Goal: Obtain resource: Obtain resource

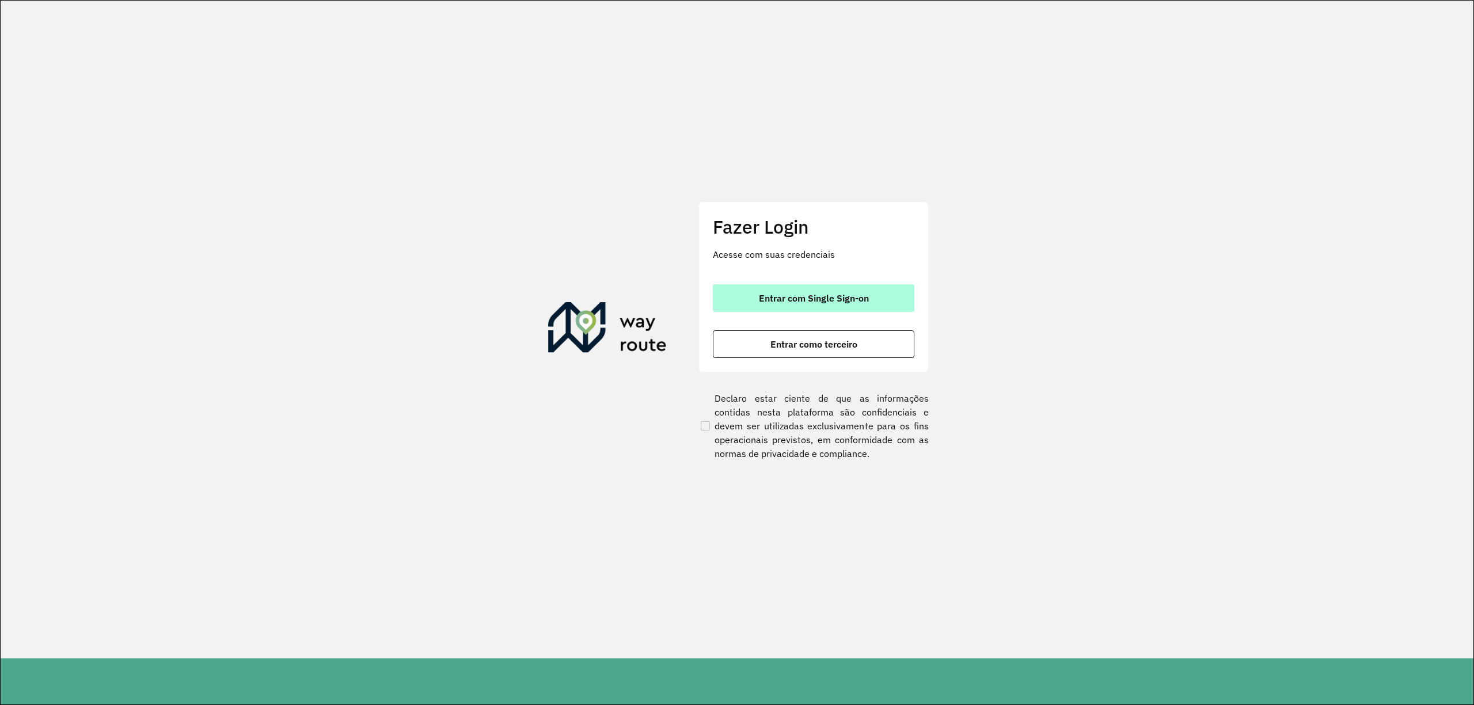
click at [746, 291] on button "Entrar com Single Sign-on" at bounding box center [813, 298] width 201 height 28
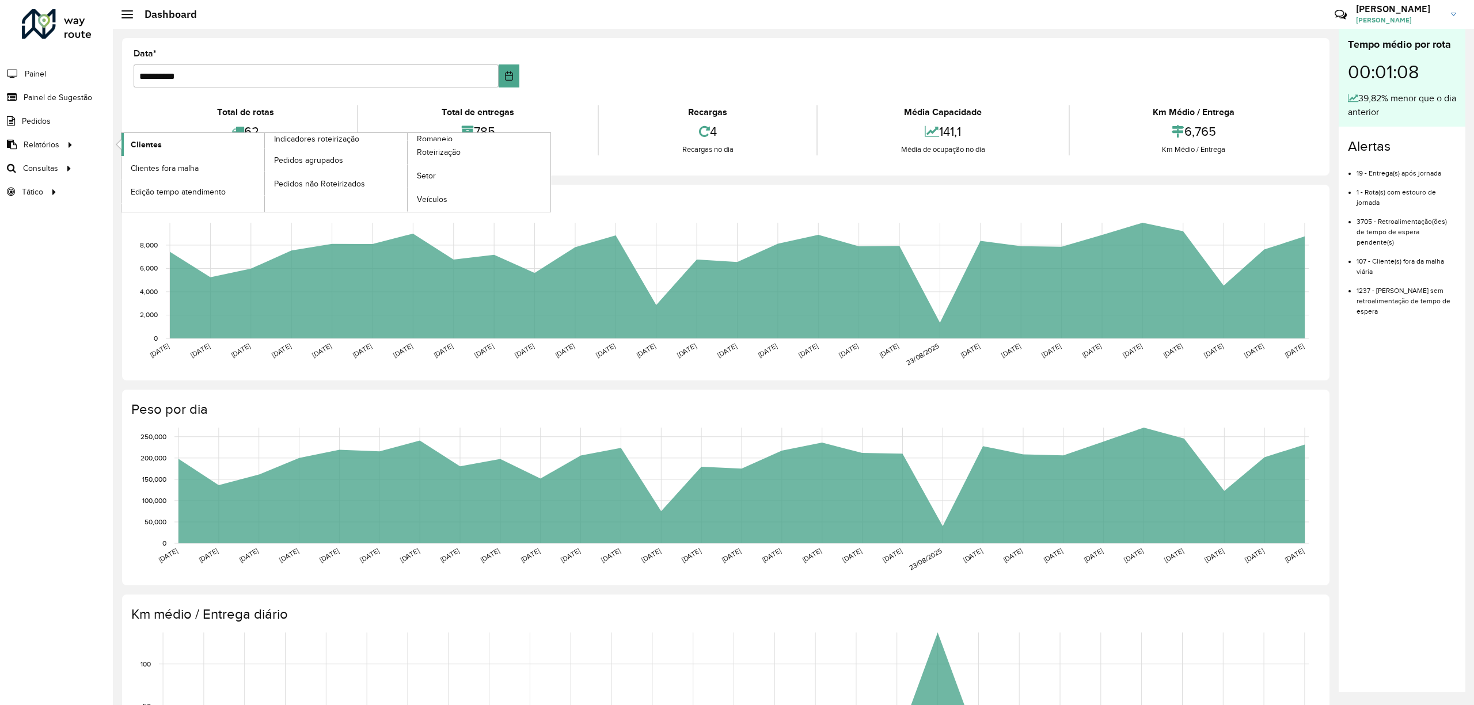
click at [140, 149] on span "Clientes" at bounding box center [146, 145] width 31 height 12
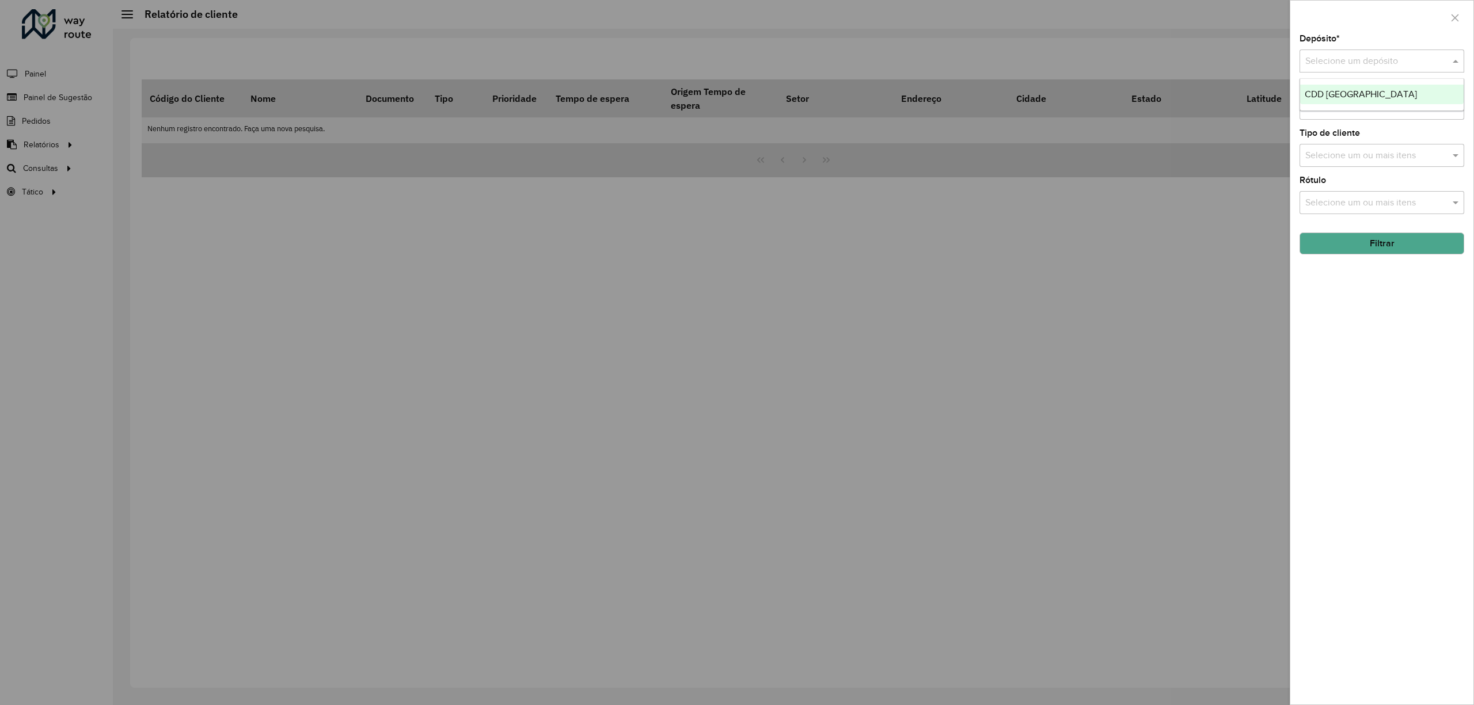
click at [1372, 59] on input "text" at bounding box center [1370, 62] width 130 height 14
click at [1347, 98] on span "CDD [GEOGRAPHIC_DATA]" at bounding box center [1360, 94] width 112 height 10
click at [1334, 211] on div "Selecione um ou mais itens" at bounding box center [1381, 202] width 165 height 23
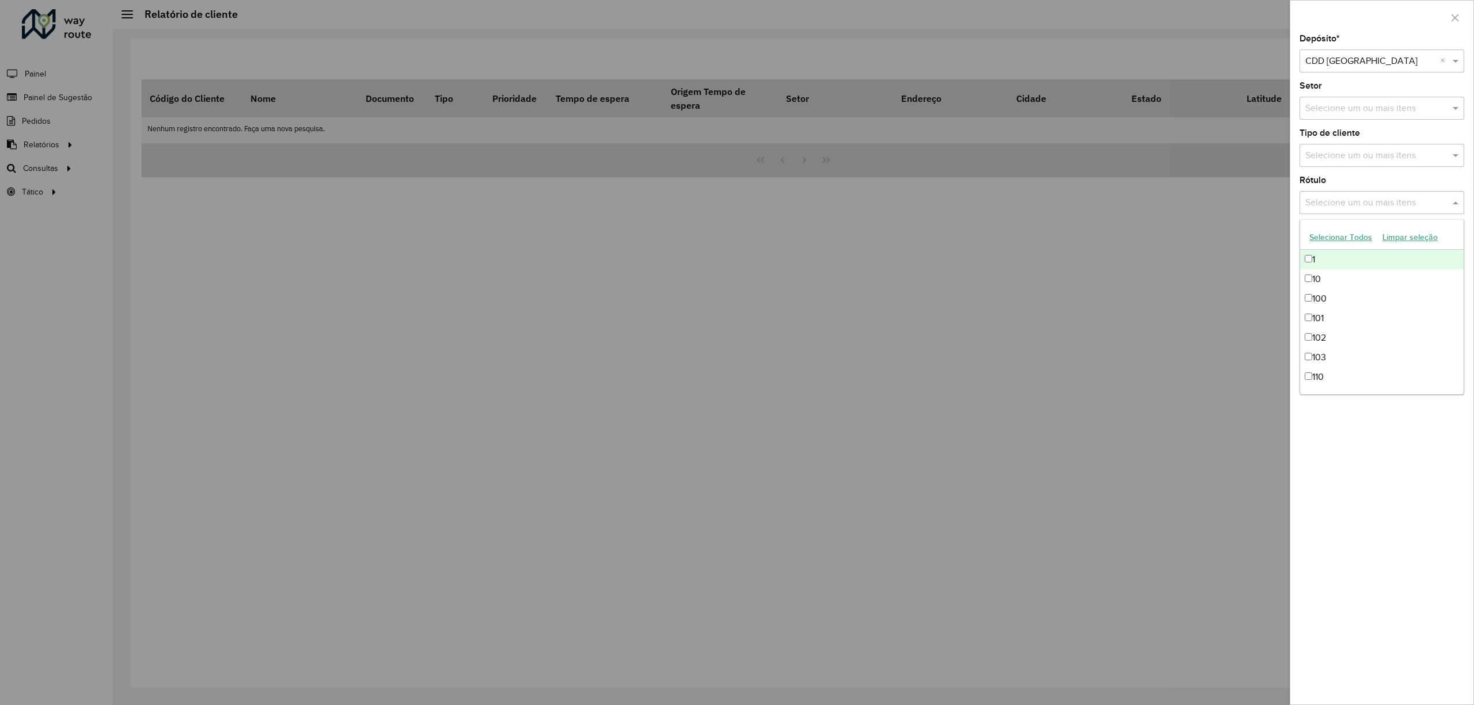
click at [1329, 152] on input "text" at bounding box center [1375, 156] width 147 height 14
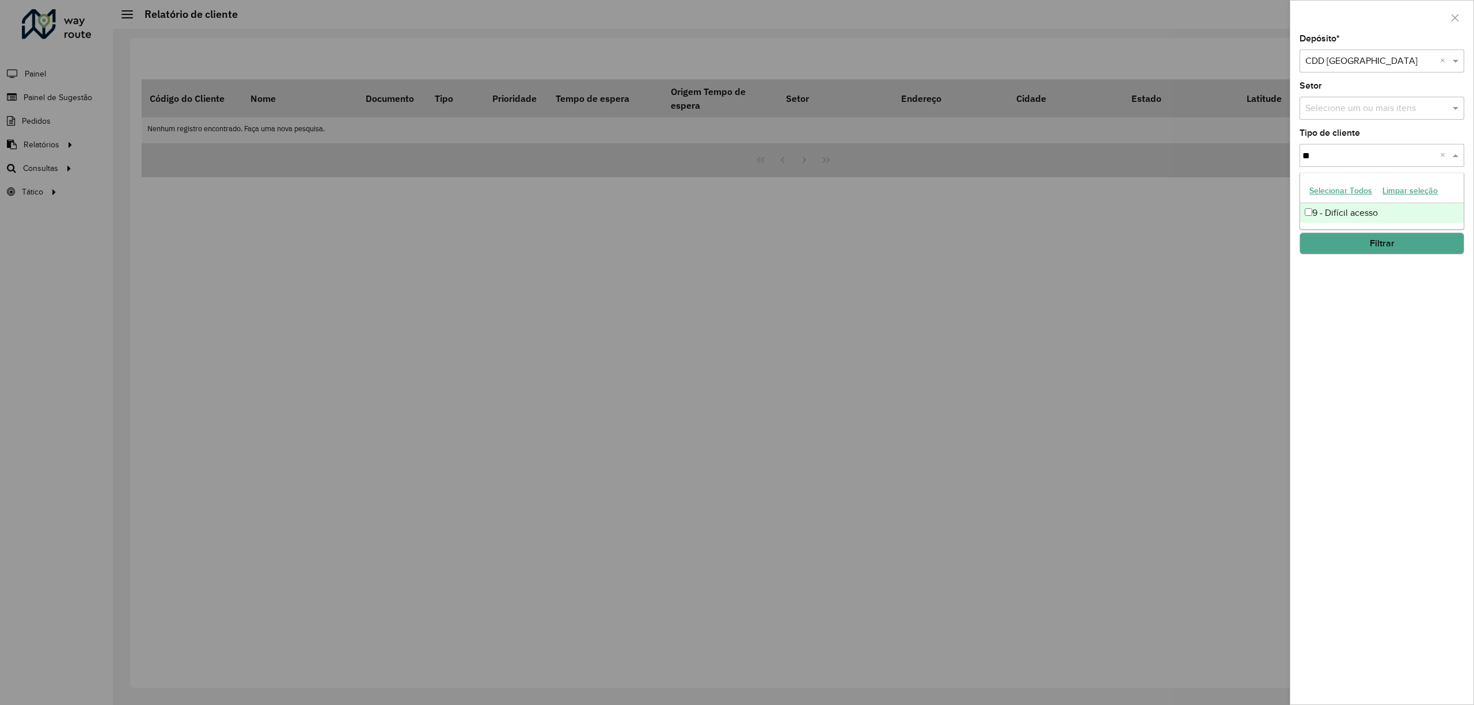
type input "**"
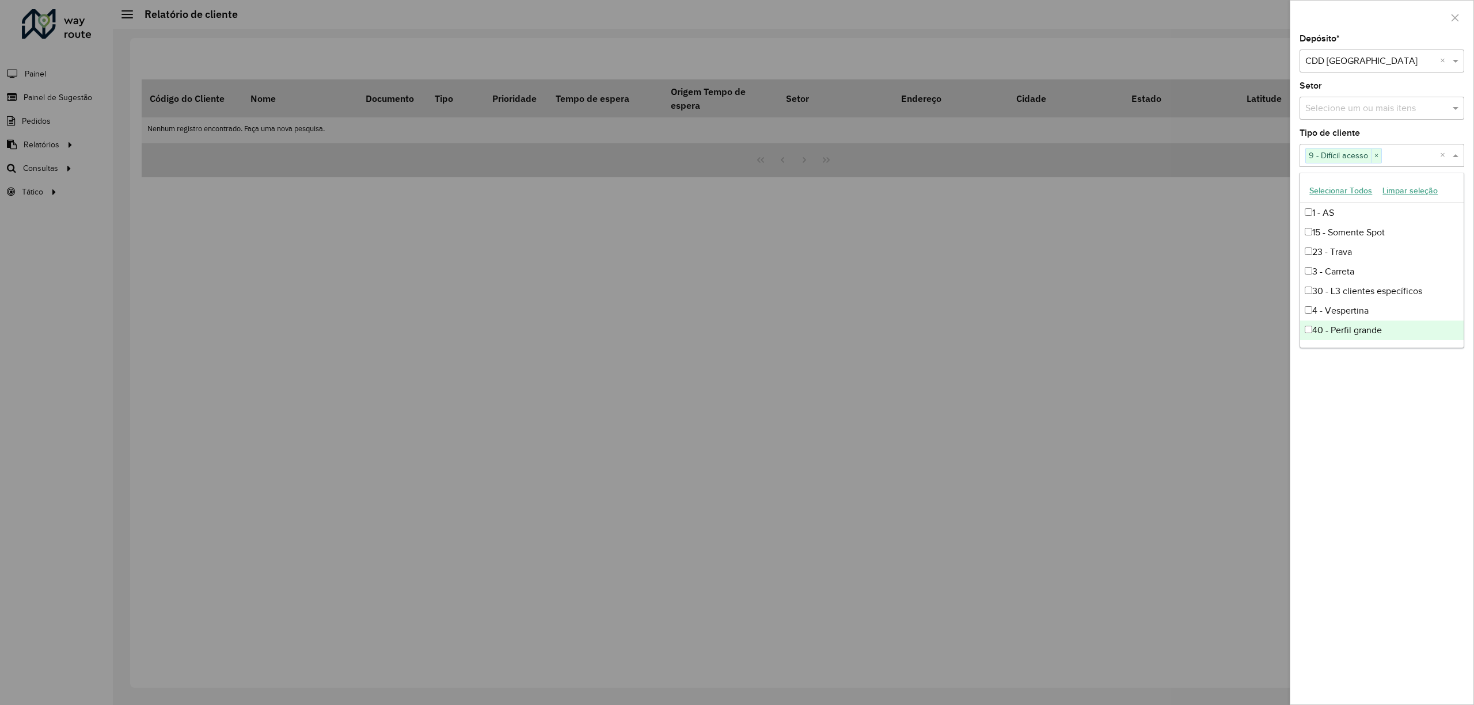
click at [1357, 466] on div "Depósito * Selecione um depósito × CDD [GEOGRAPHIC_DATA] × Setor Selecione um o…" at bounding box center [1381, 370] width 183 height 670
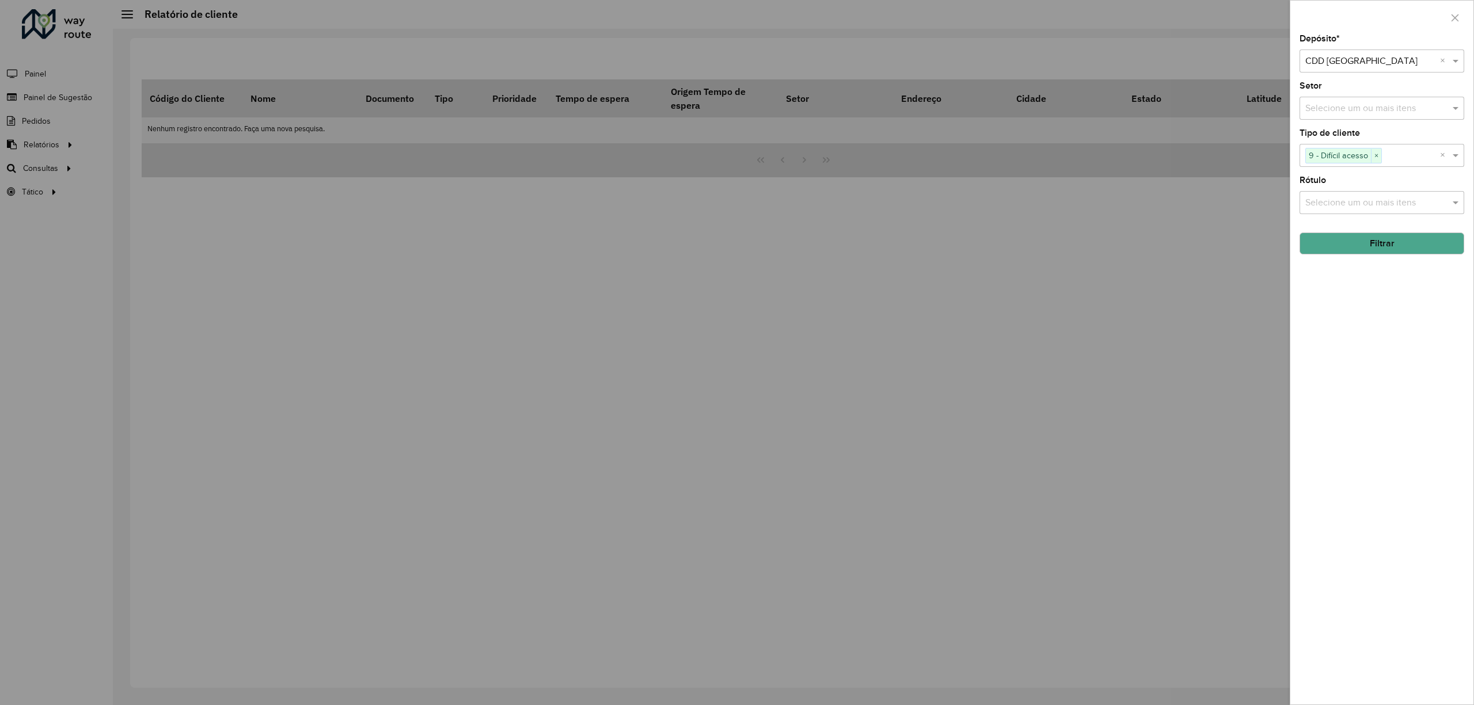
click at [1324, 231] on hb-field-button "Filtrar" at bounding box center [1381, 238] width 165 height 31
click at [1326, 241] on button "Filtrar" at bounding box center [1381, 244] width 165 height 22
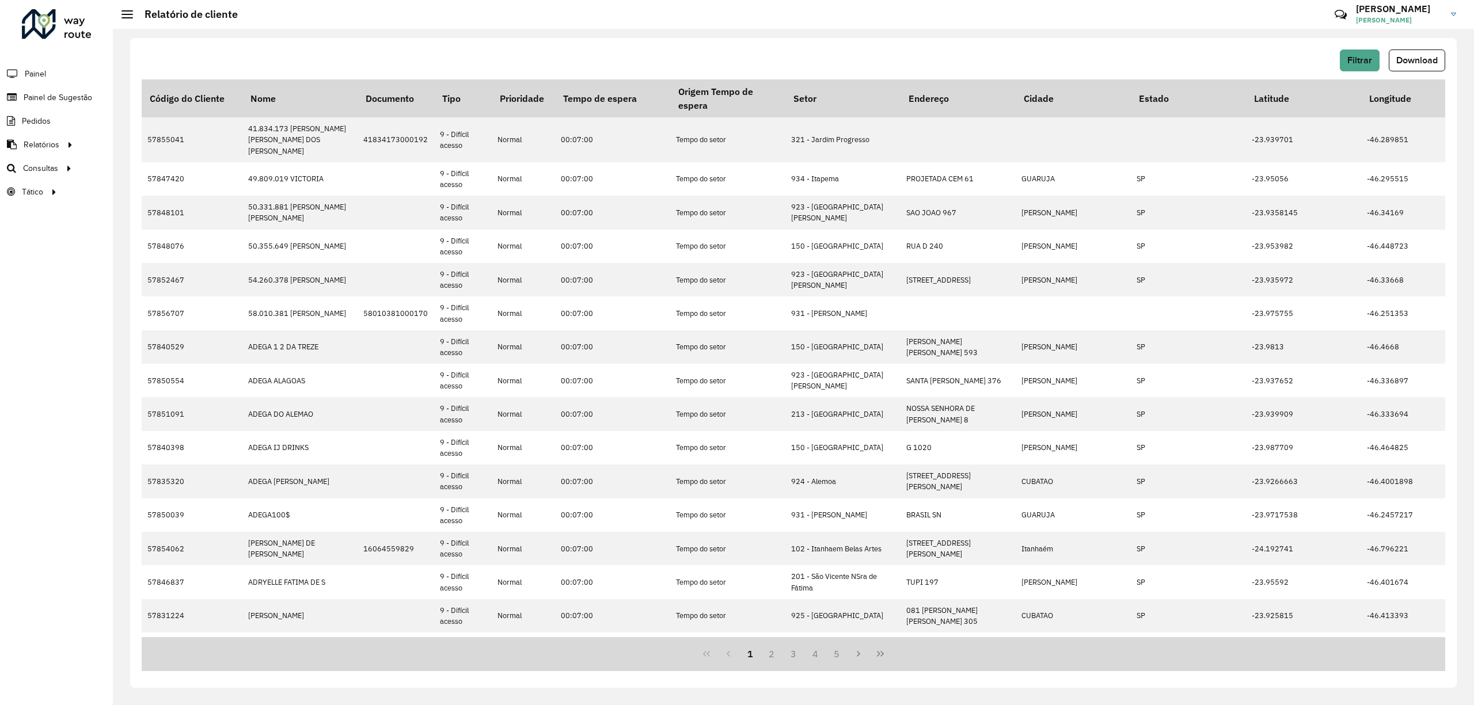
click at [1405, 74] on div "Filtrar Download" at bounding box center [793, 65] width 1303 height 30
click at [1403, 70] on button "Download" at bounding box center [1416, 61] width 56 height 22
click at [1417, 54] on button "Download" at bounding box center [1416, 61] width 56 height 22
click at [912, 100] on th "Endereço" at bounding box center [957, 98] width 115 height 38
click at [1426, 60] on span "Download" at bounding box center [1416, 60] width 41 height 10
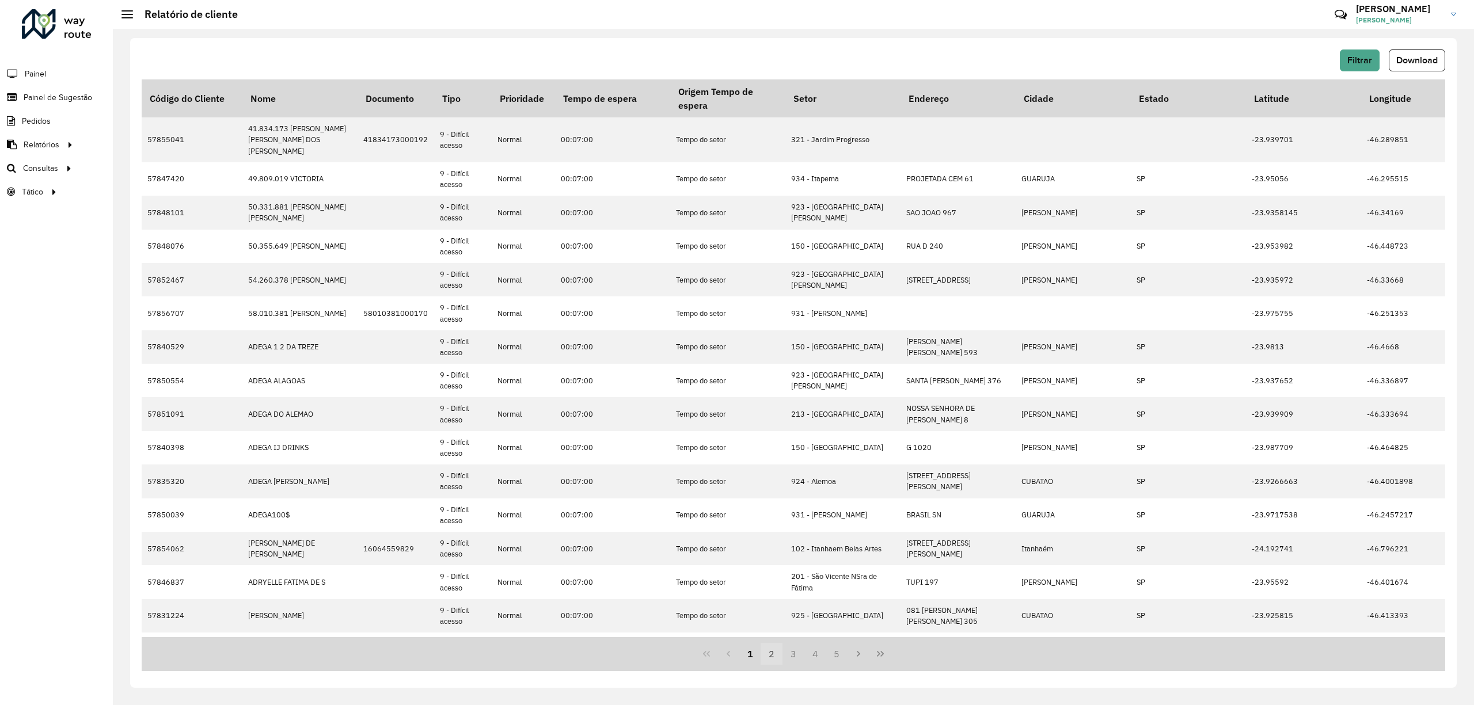
click at [774, 653] on button "2" at bounding box center [771, 654] width 22 height 22
